Goal: Transaction & Acquisition: Purchase product/service

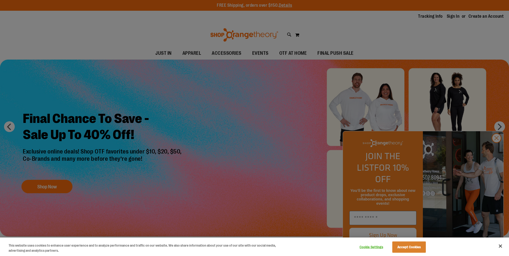
click at [494, 147] on div at bounding box center [254, 128] width 509 height 256
click at [500, 245] on button "Close" at bounding box center [501, 246] width 12 height 12
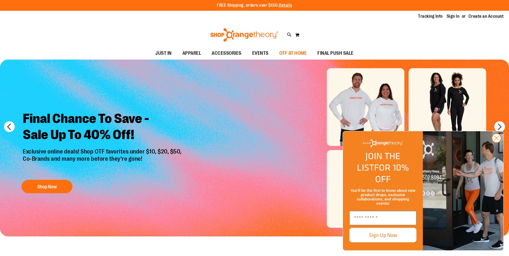
click at [289, 53] on span "OTF AT HOME" at bounding box center [293, 53] width 28 height 12
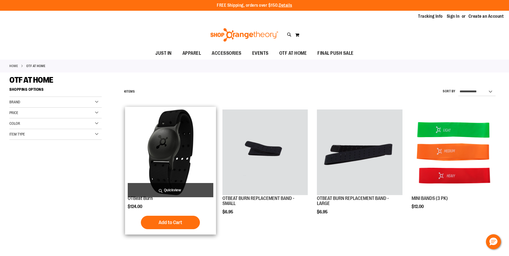
click at [135, 162] on img "product" at bounding box center [170, 152] width 85 height 85
